Goal: Task Accomplishment & Management: Use online tool/utility

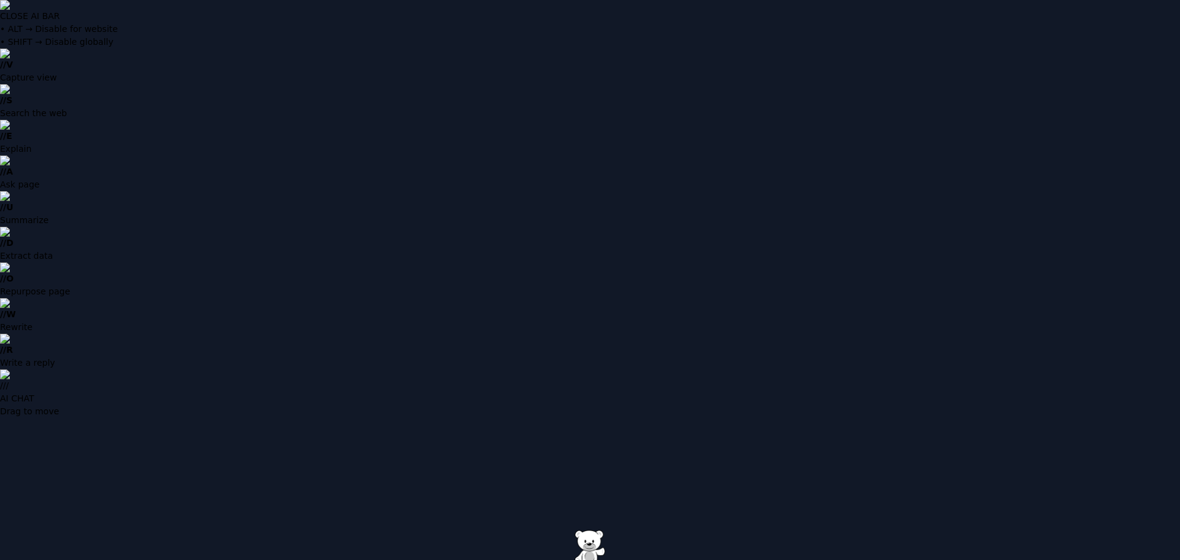
drag, startPoint x: 0, startPoint y: 0, endPoint x: 579, endPoint y: 273, distance: 639.9
type input "**********"
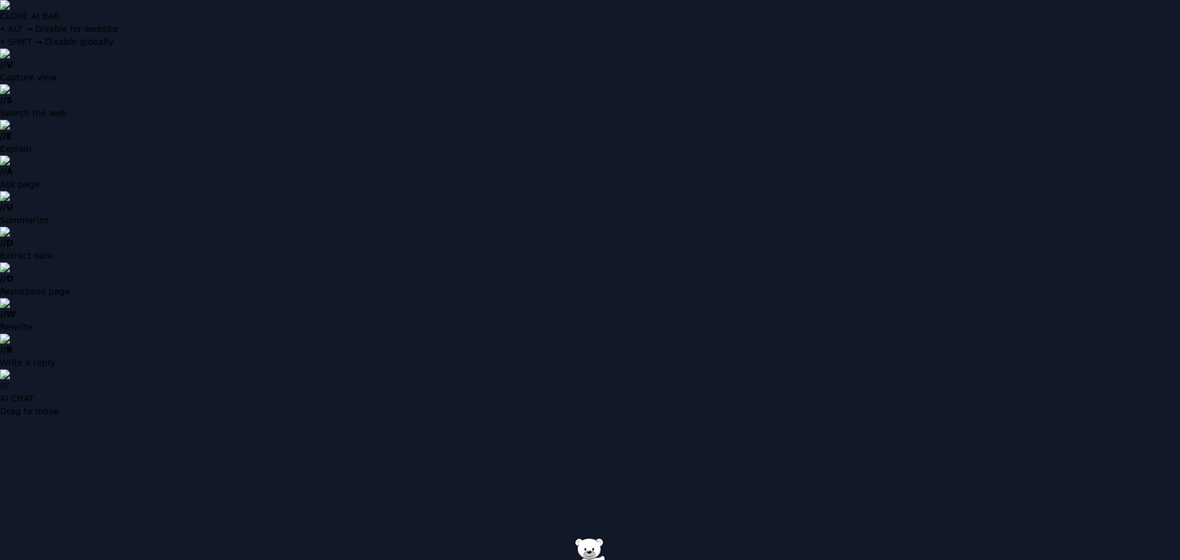
type input "**********"
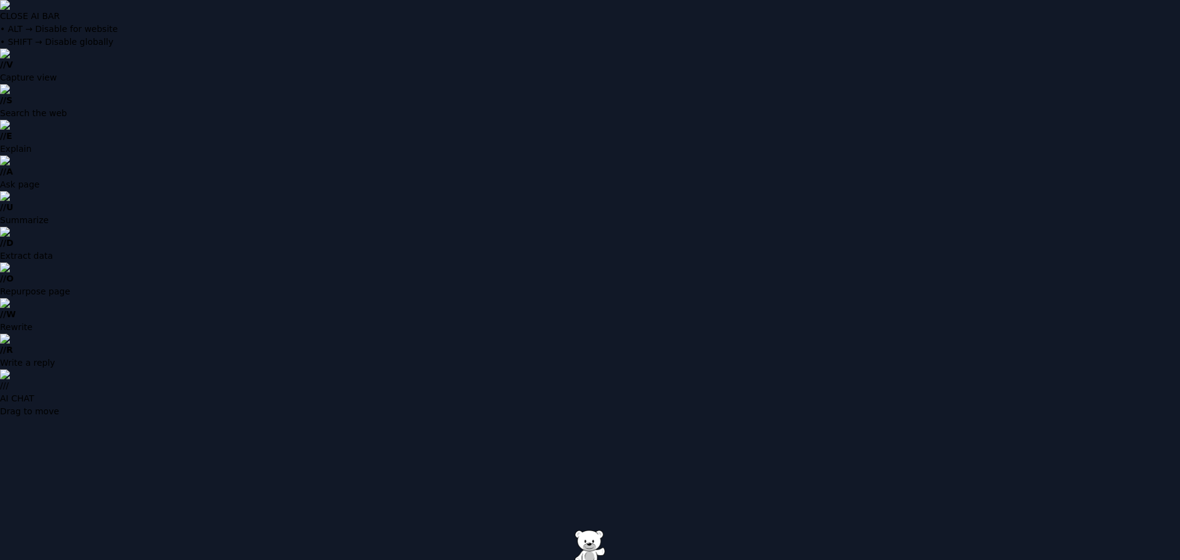
type input "**********"
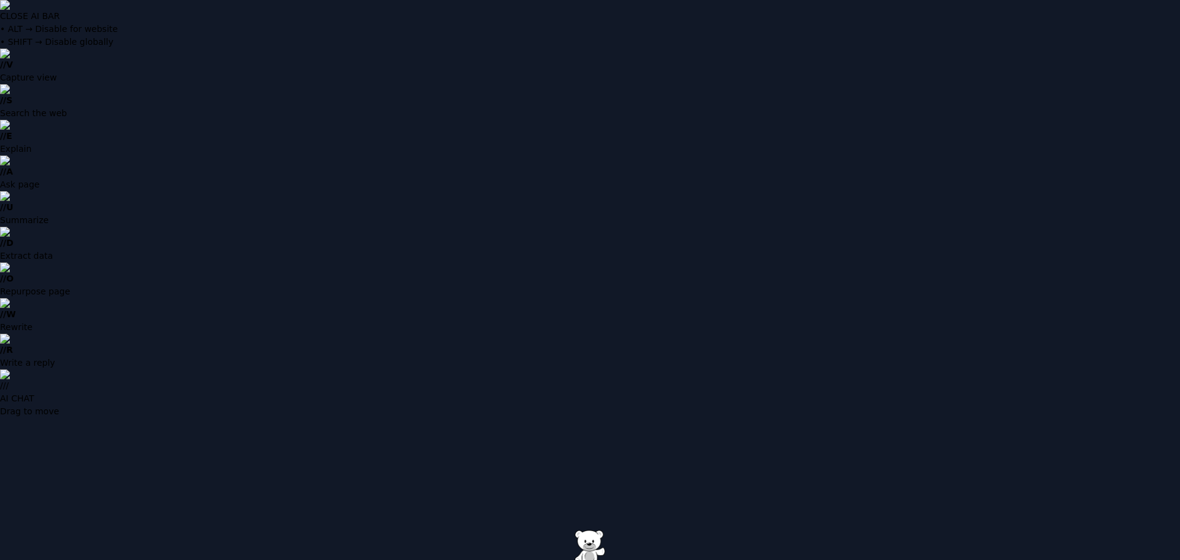
paste input "**********"
type input "**********"
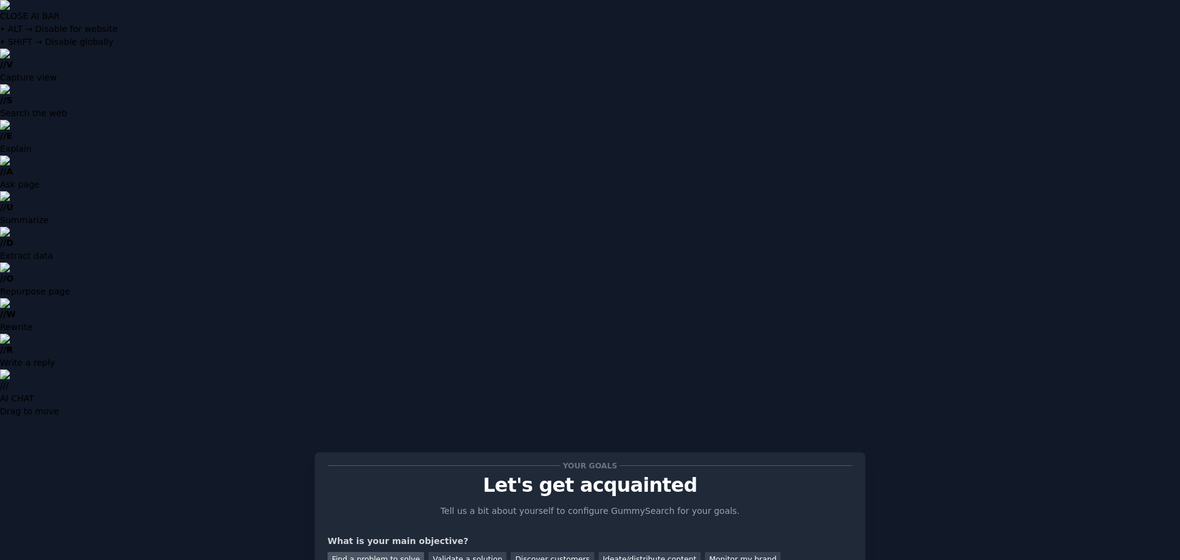
click at [402, 552] on div "Find a problem to solve" at bounding box center [375, 559] width 96 height 15
click at [602, 552] on div "Ideate/distribute content" at bounding box center [649, 559] width 102 height 15
click at [386, 552] on div "Find a problem to solve" at bounding box center [375, 559] width 96 height 15
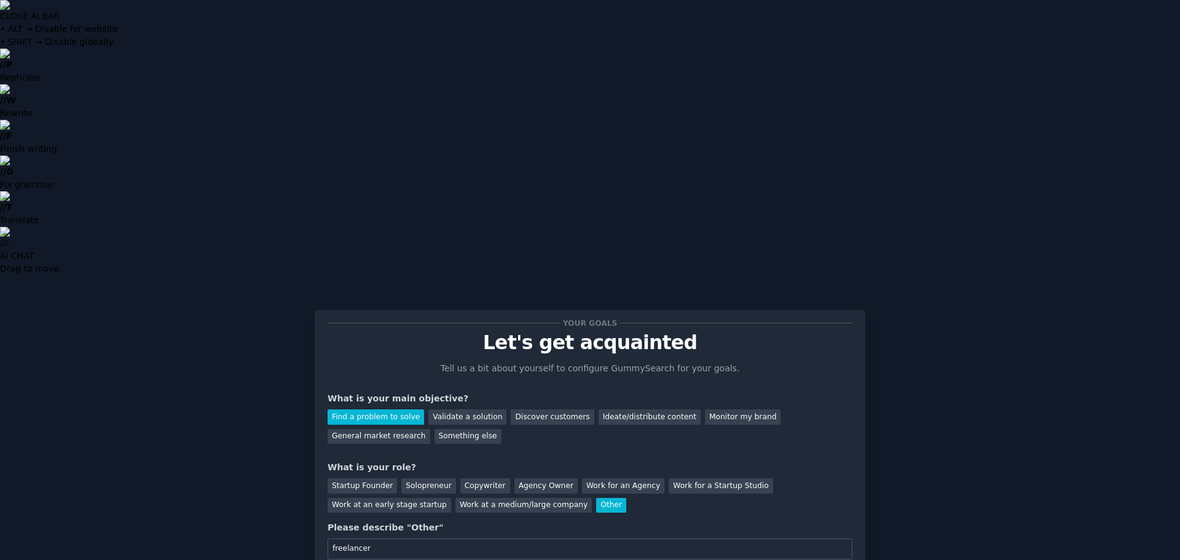
type input "freelancer"
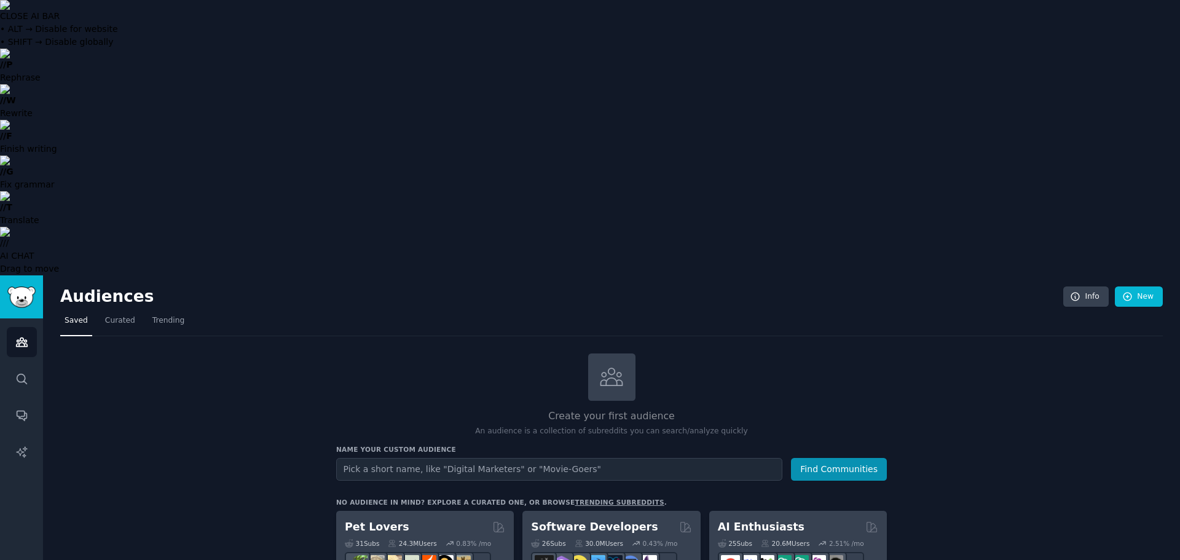
click at [429, 458] on input "text" at bounding box center [559, 469] width 446 height 23
click at [436, 458] on input "Custom GPTs" at bounding box center [559, 469] width 446 height 23
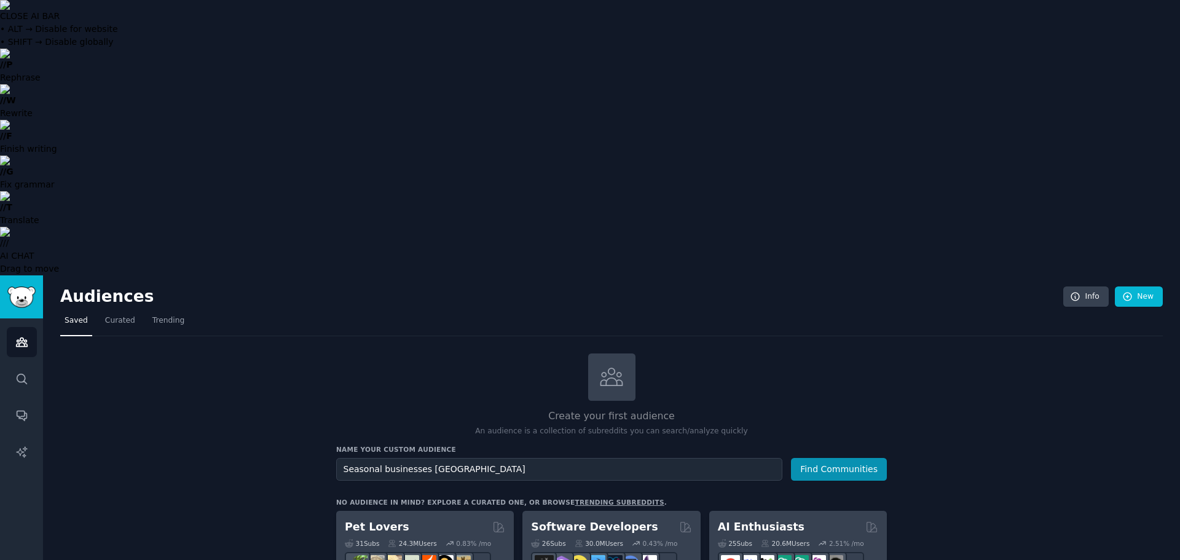
type input "Seasonal businesses new england"
click at [791, 458] on button "Find Communities" at bounding box center [839, 469] width 96 height 23
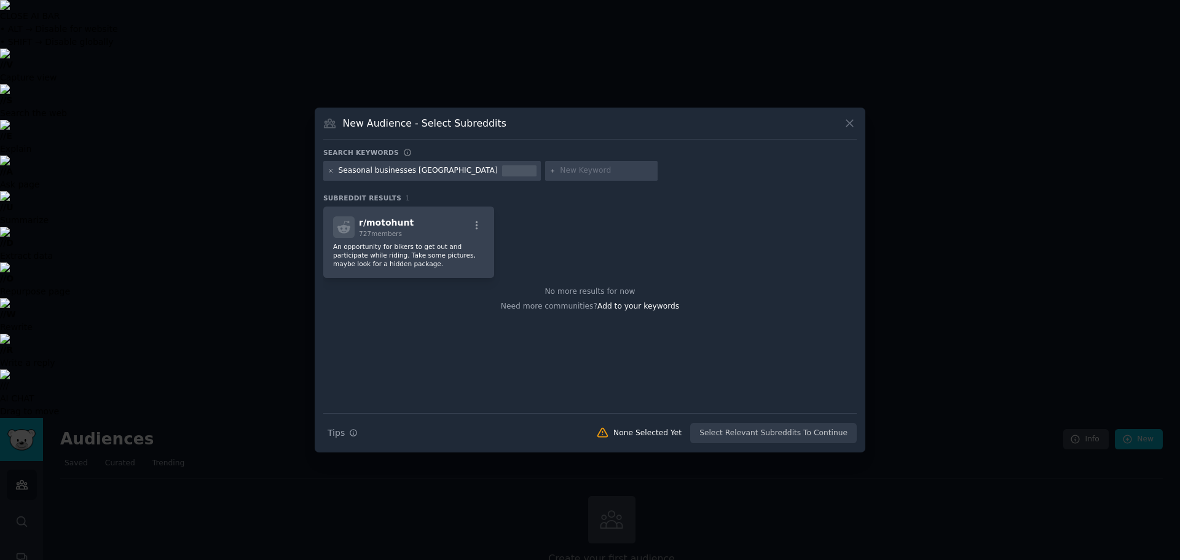
click at [330, 168] on icon at bounding box center [330, 171] width 7 height 7
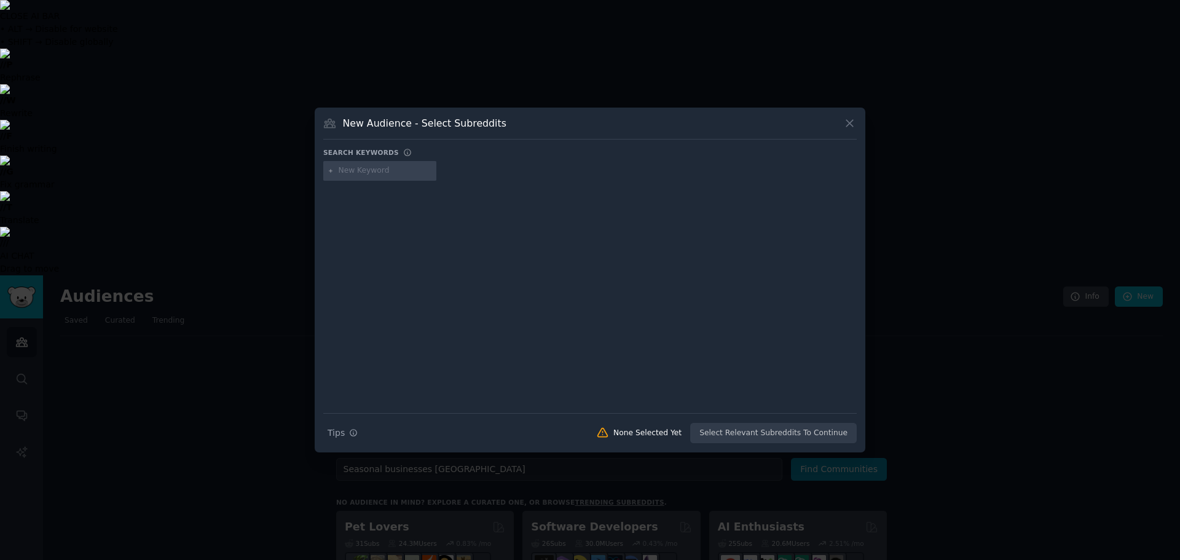
click at [341, 167] on input "text" at bounding box center [385, 170] width 93 height 11
type input "new england"
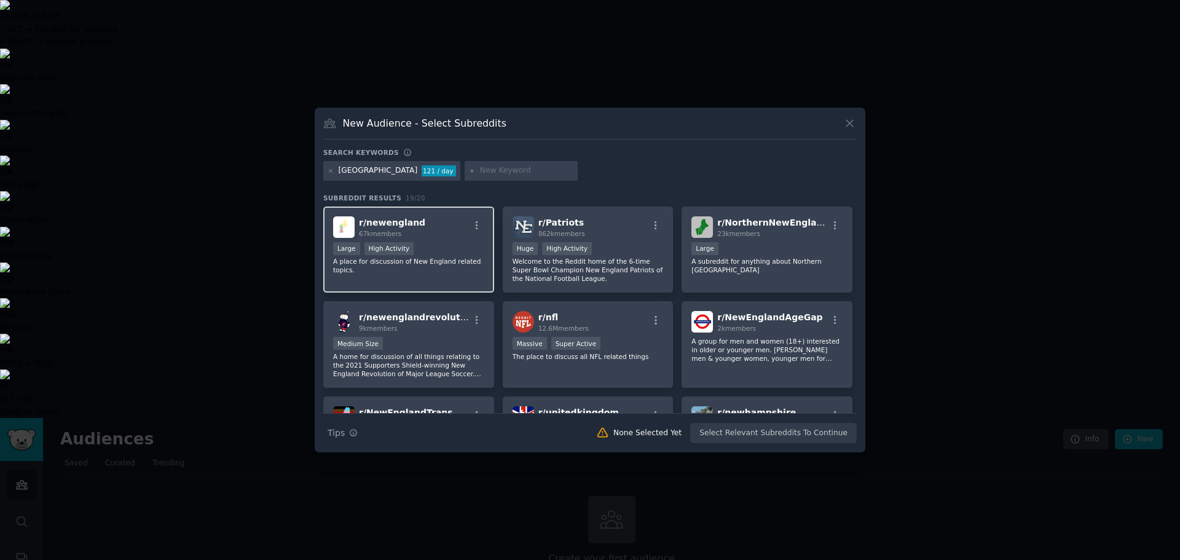
click at [476, 219] on div "r/ newengland 67k members" at bounding box center [408, 227] width 151 height 22
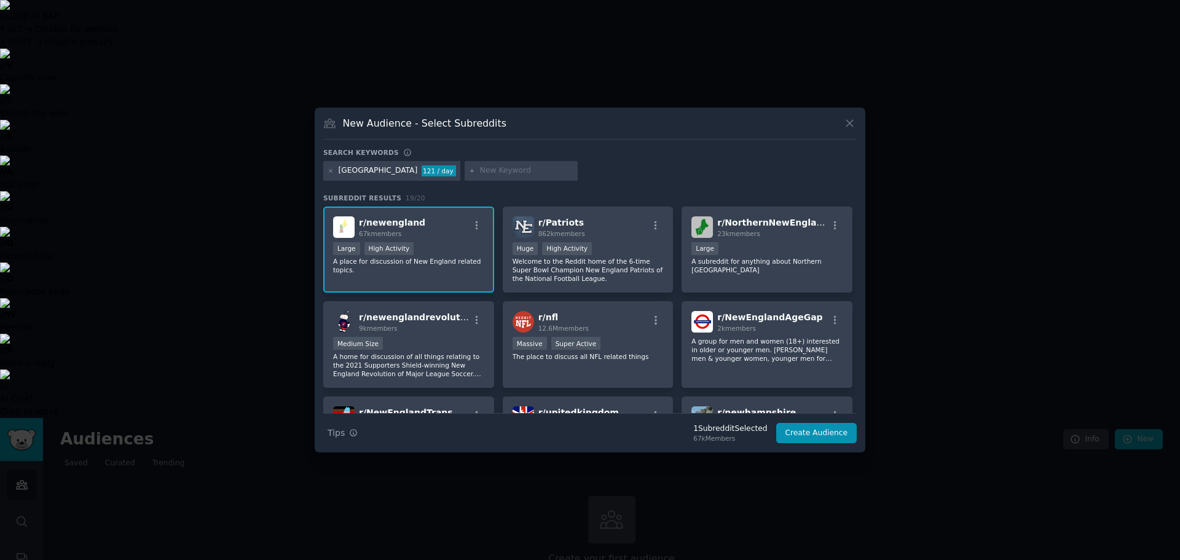
click at [457, 261] on p "A place for discussion of New England related topics." at bounding box center [408, 265] width 151 height 17
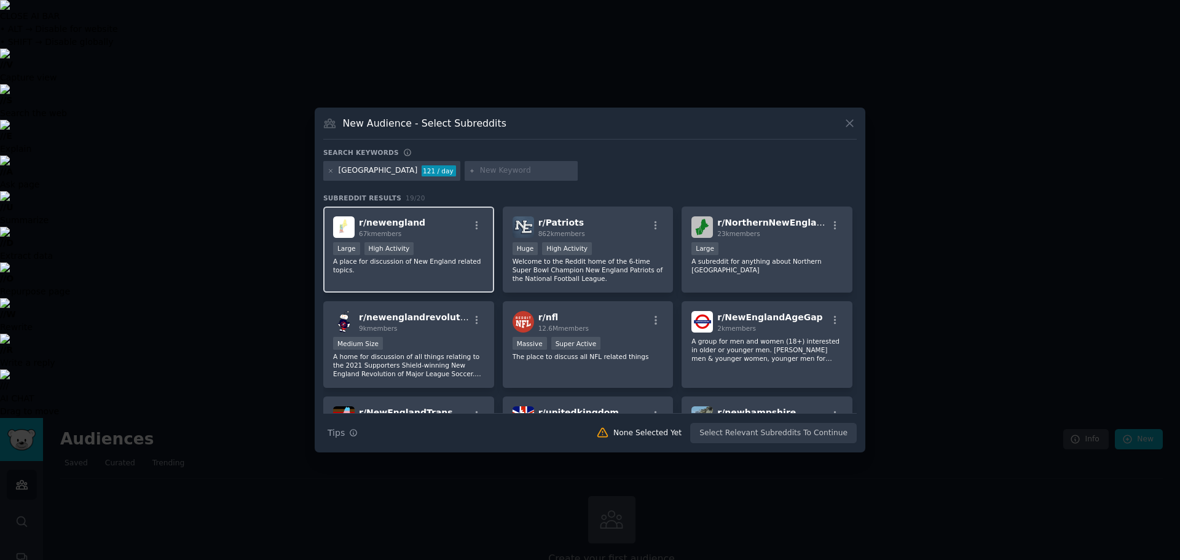
click at [413, 258] on p "A place for discussion of New England related topics." at bounding box center [408, 265] width 151 height 17
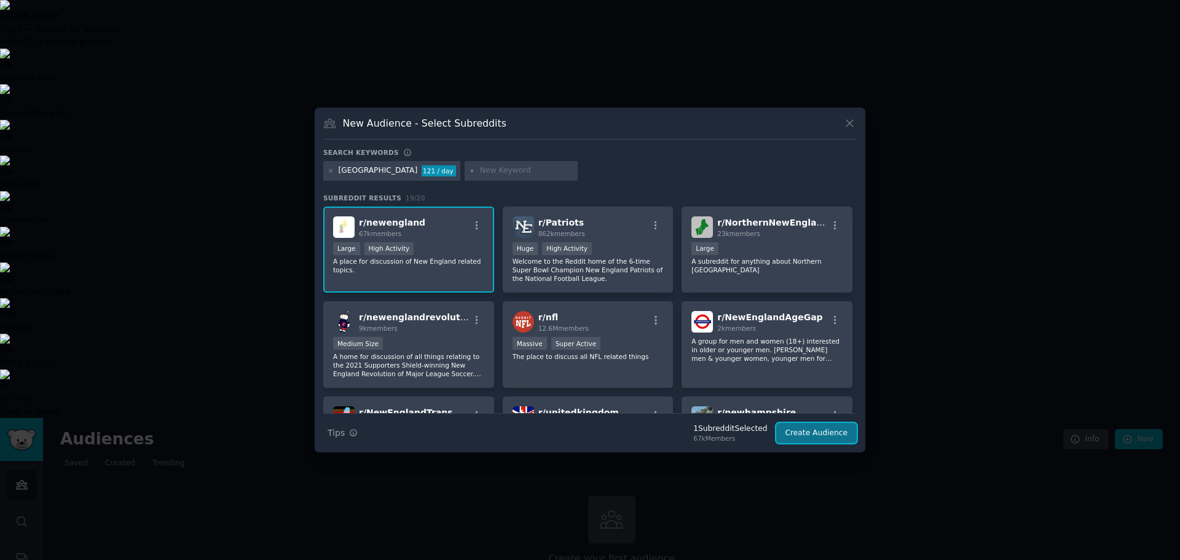
click at [819, 439] on button "Create Audience" at bounding box center [816, 433] width 81 height 21
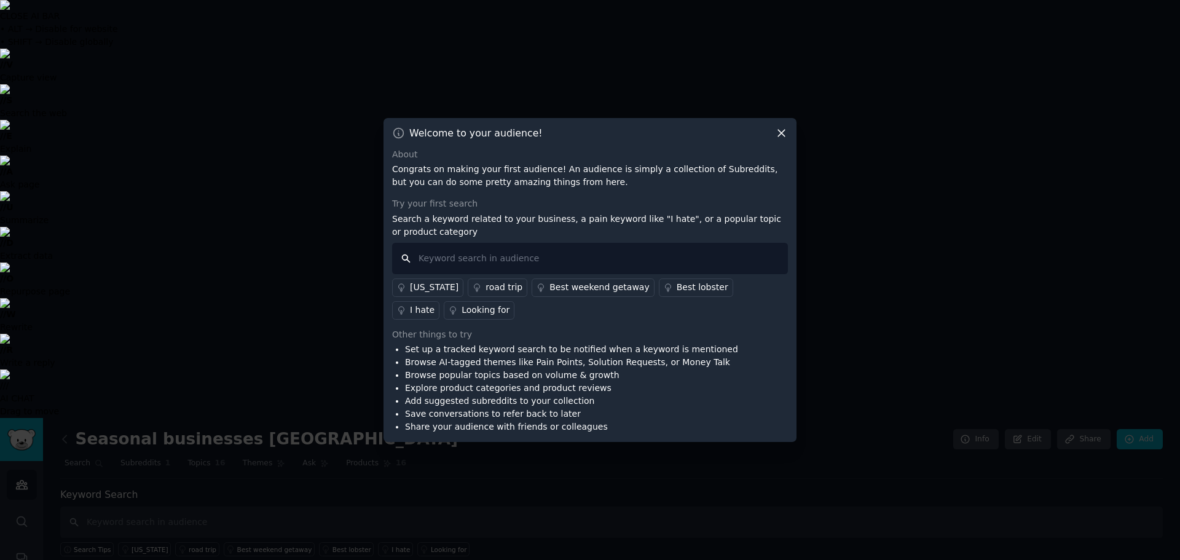
click at [574, 267] on input "text" at bounding box center [590, 258] width 396 height 31
type input "seasonal businesses"
click at [410, 286] on div "massachusetts" at bounding box center [434, 287] width 49 height 13
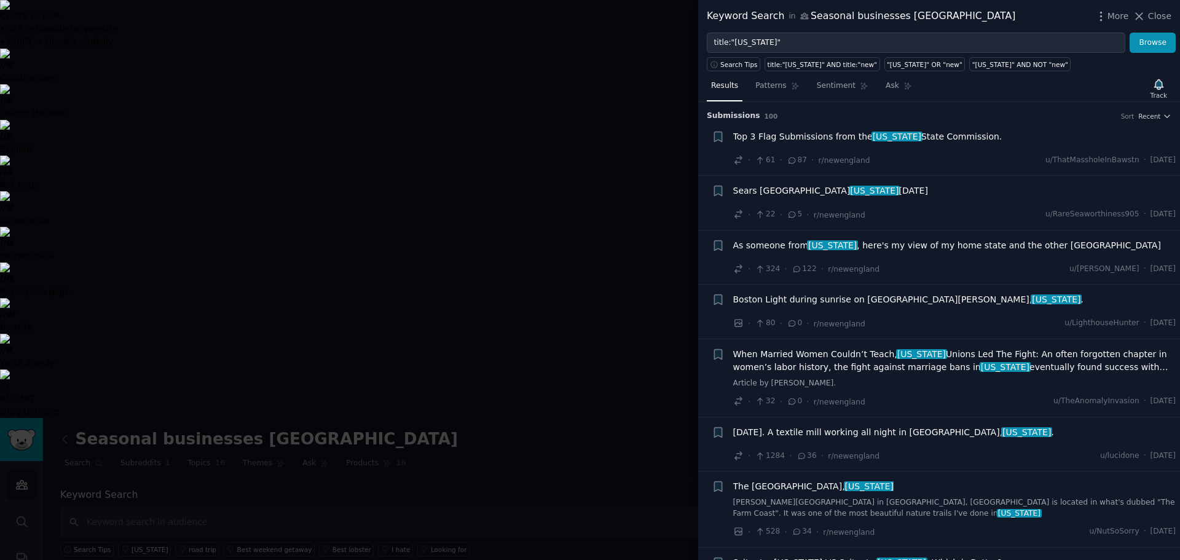
drag, startPoint x: 1150, startPoint y: 14, endPoint x: 809, endPoint y: 27, distance: 340.6
click at [817, 18] on div "Keyword Search in Seasonal businesses new england More Close" at bounding box center [939, 16] width 465 height 15
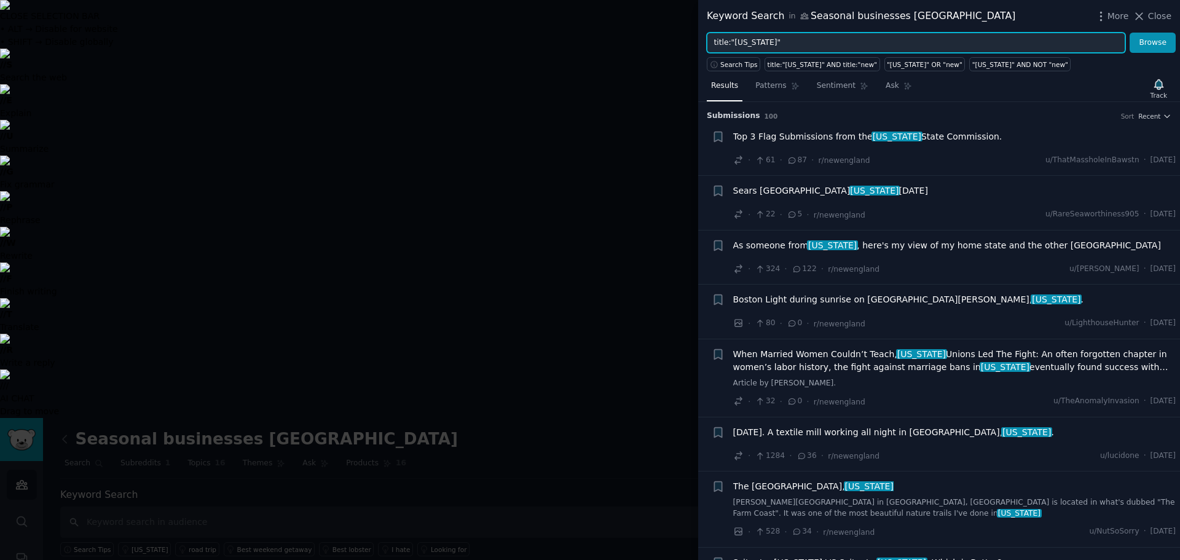
drag, startPoint x: 778, startPoint y: 42, endPoint x: 732, endPoint y: 39, distance: 45.6
click at [732, 39] on input "title:"massachusetts"" at bounding box center [916, 43] width 418 height 21
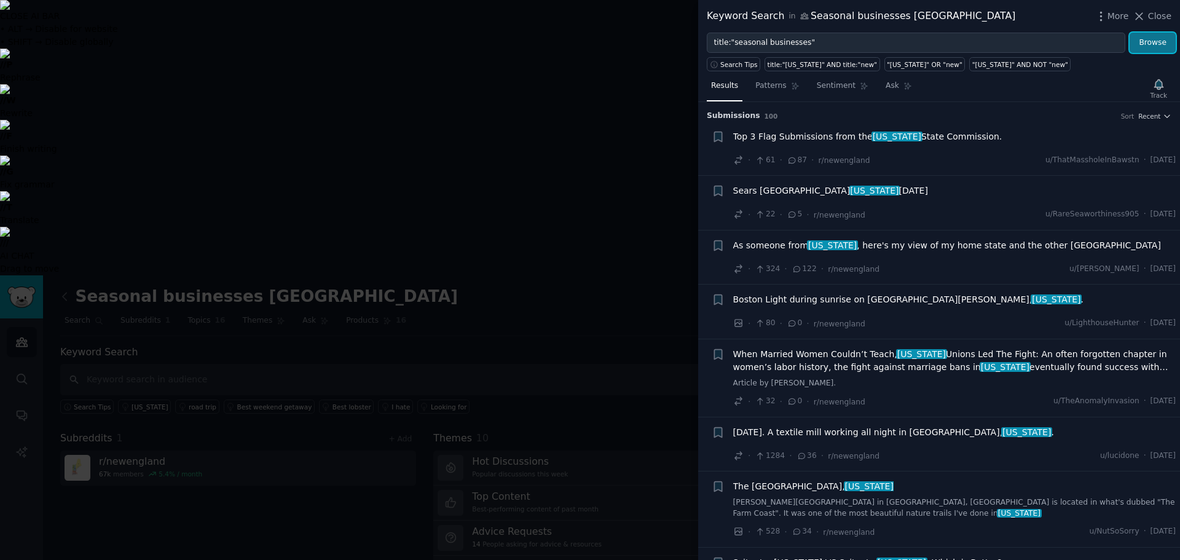
click at [1161, 50] on button "Browse" at bounding box center [1152, 43] width 46 height 21
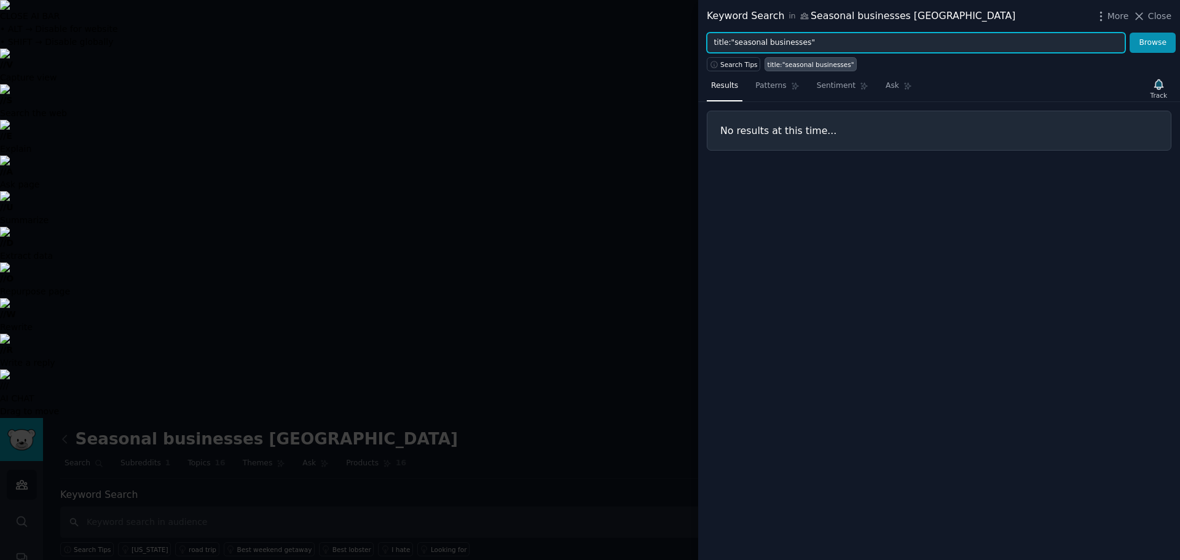
click at [761, 44] on input "title:"seasonal businesses"" at bounding box center [916, 43] width 418 height 21
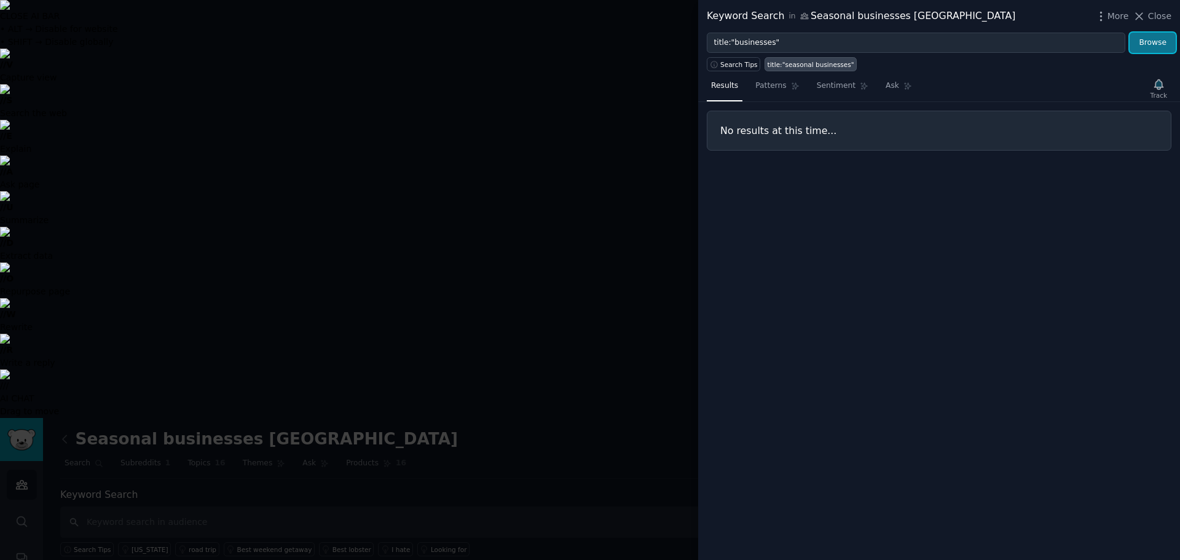
click at [1163, 36] on button "Browse" at bounding box center [1152, 43] width 46 height 21
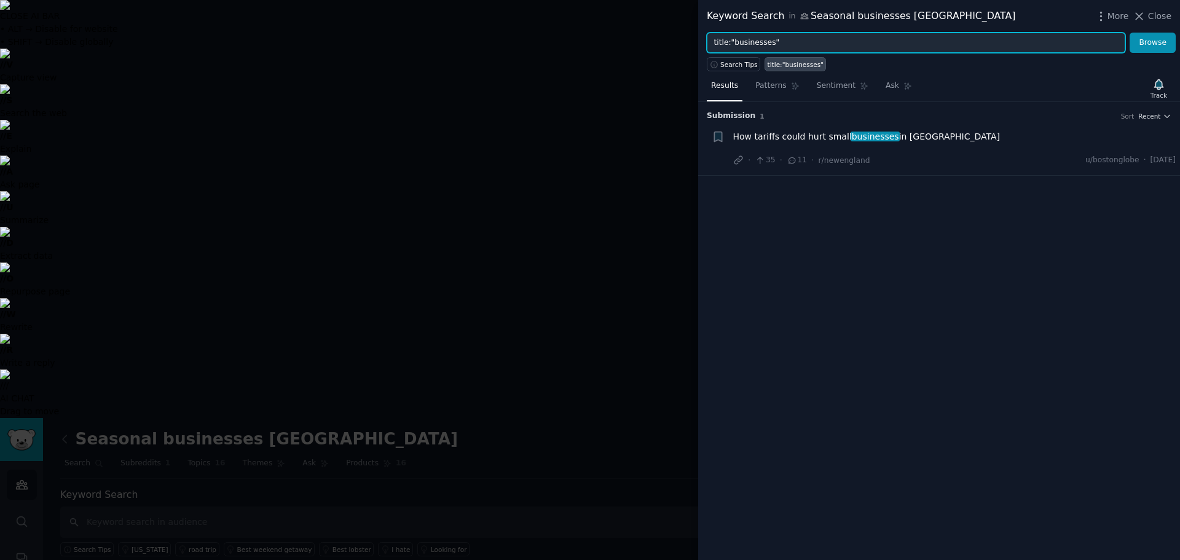
click at [765, 44] on input "title:"businesses"" at bounding box center [916, 43] width 418 height 21
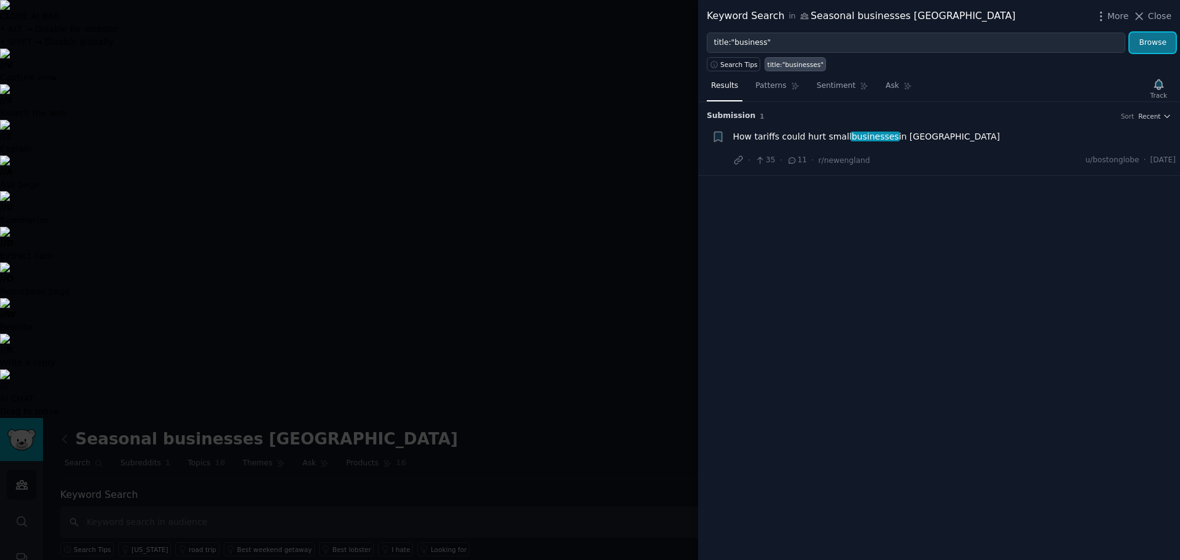
click at [1151, 48] on button "Browse" at bounding box center [1152, 43] width 46 height 21
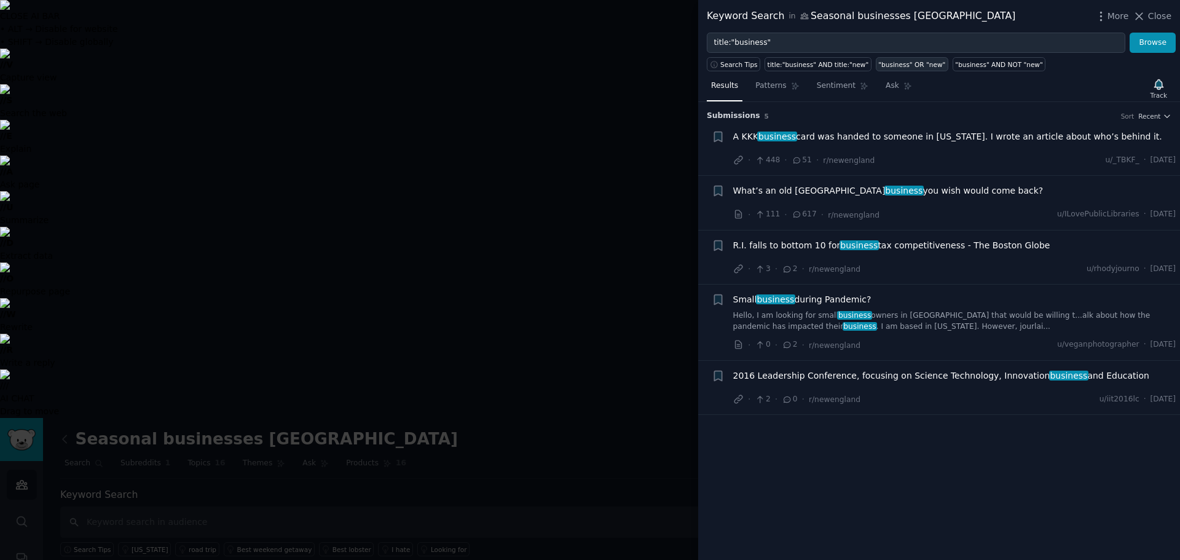
click at [879, 66] on div ""business" OR "new"" at bounding box center [911, 64] width 67 height 9
type input ""business" OR "new""
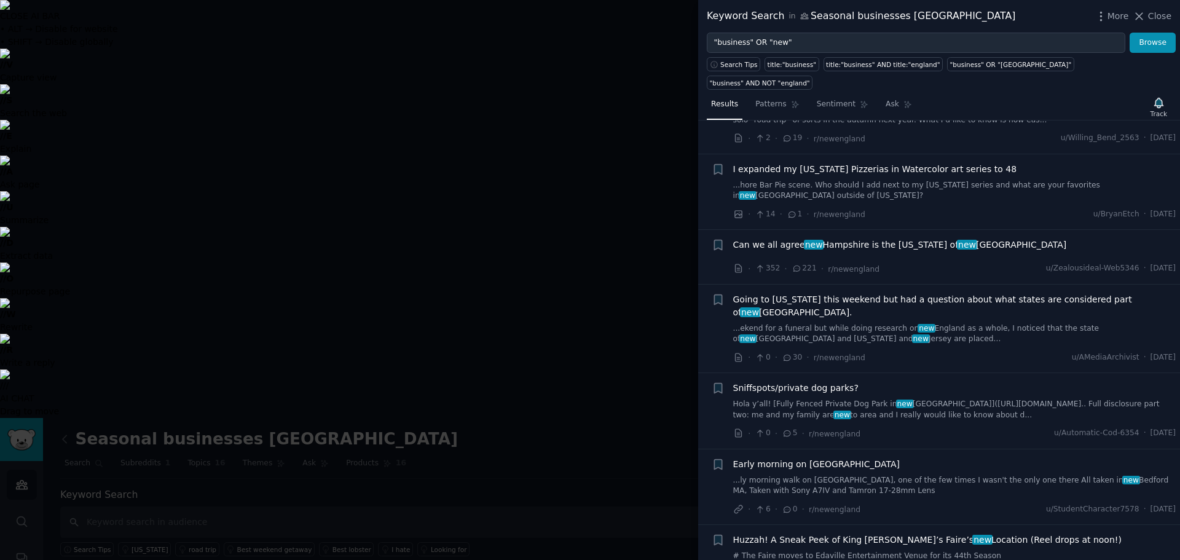
scroll to position [164, 0]
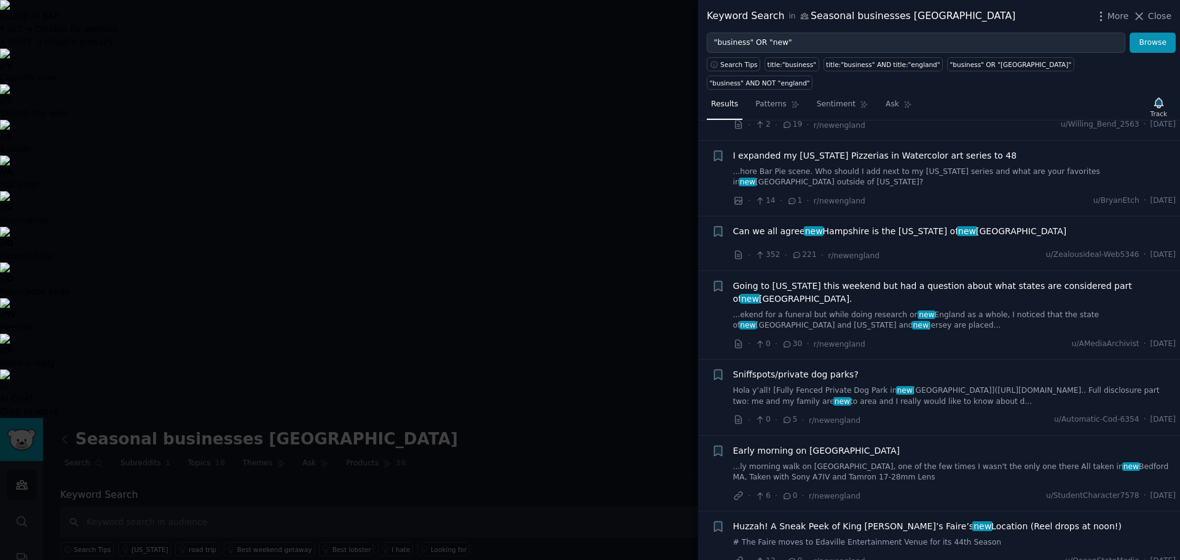
click at [1019, 280] on span "Going to Vermont this weekend but had a question about what states are consider…" at bounding box center [954, 293] width 443 height 26
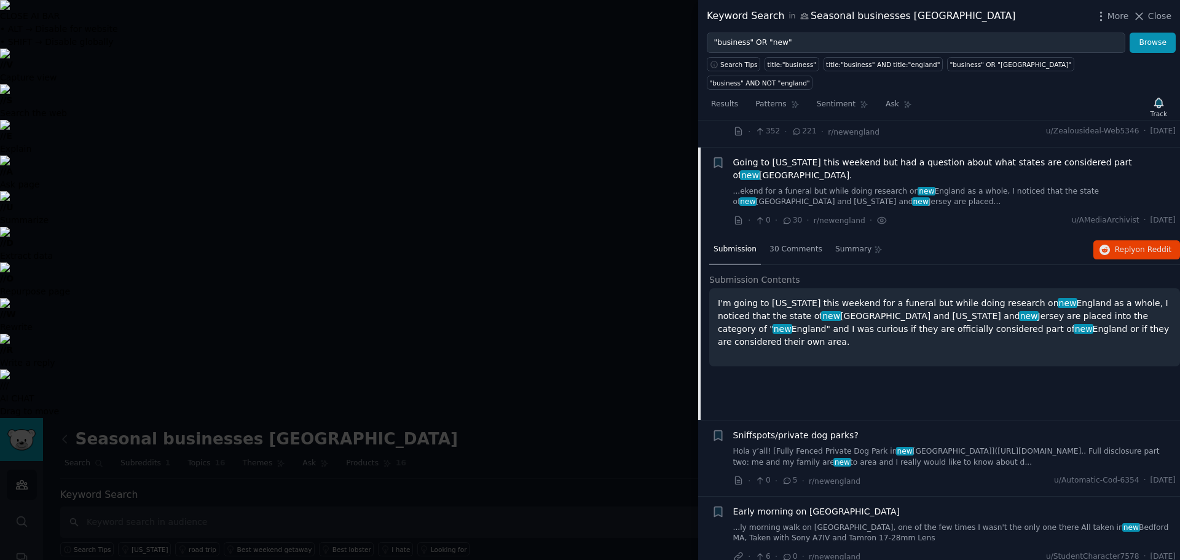
scroll to position [291, 0]
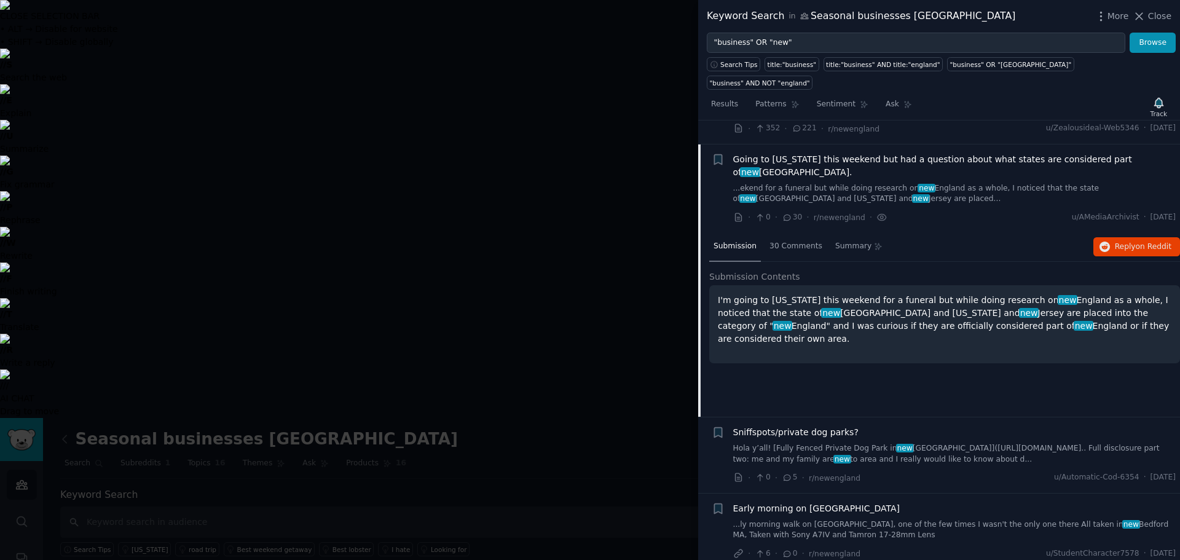
drag, startPoint x: 716, startPoint y: 244, endPoint x: 1127, endPoint y: 276, distance: 411.7
click at [1127, 285] on div "I'm going to Vermont this weekend for a funeral but while doing research on new…" at bounding box center [944, 324] width 471 height 78
copy p "I'm going to Vermont this weekend for a funeral but while doing research on new…"
